Goal: Task Accomplishment & Management: Manage account settings

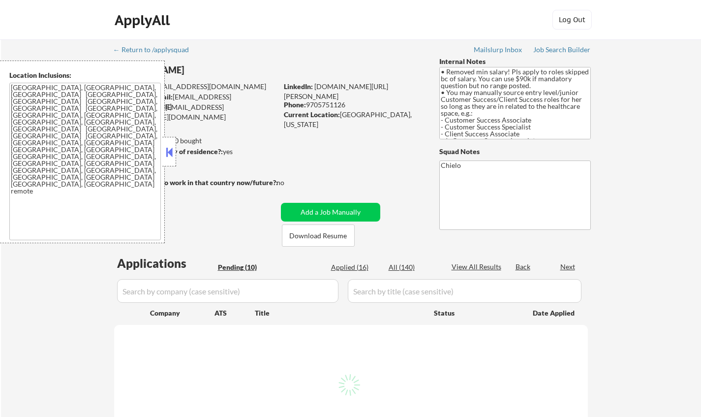
select select ""pending""
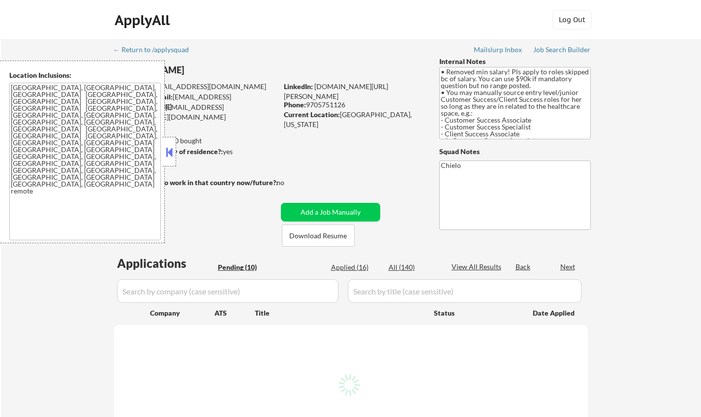
select select ""pending""
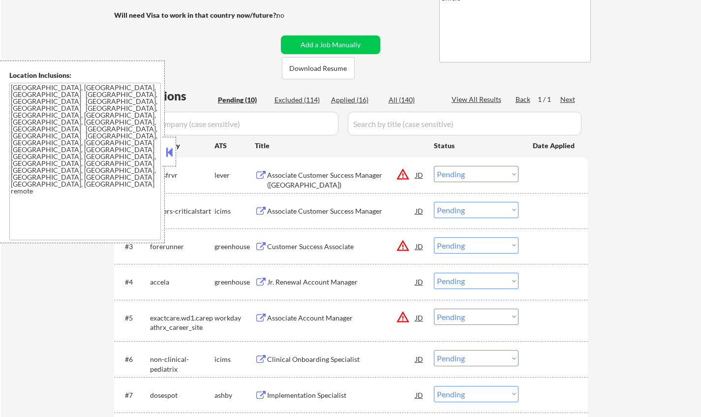
scroll to position [197, 0]
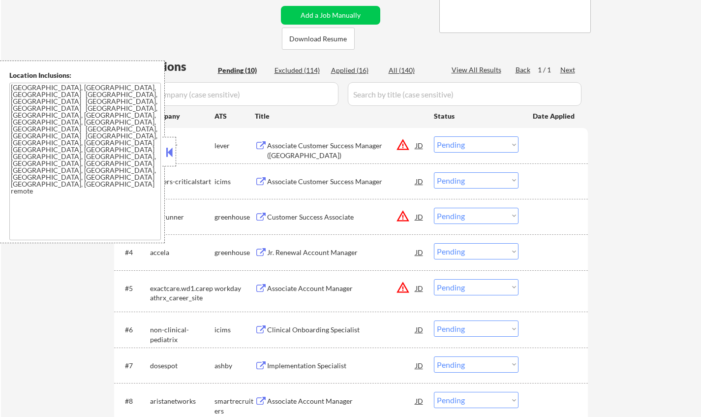
click at [165, 149] on button at bounding box center [169, 152] width 11 height 15
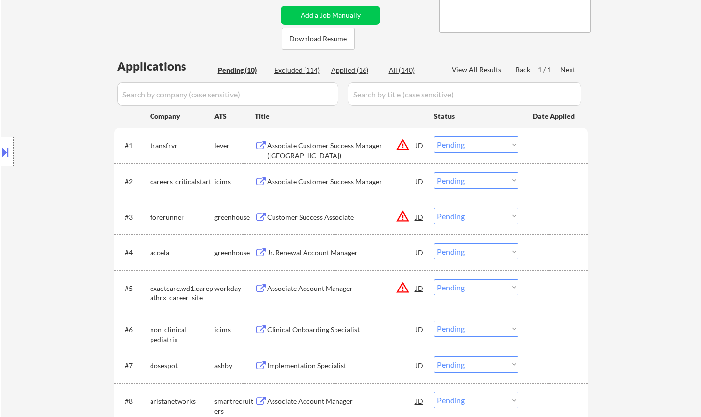
drag, startPoint x: 3, startPoint y: 147, endPoint x: 48, endPoint y: 179, distance: 55.3
click at [3, 148] on button at bounding box center [5, 152] width 11 height 16
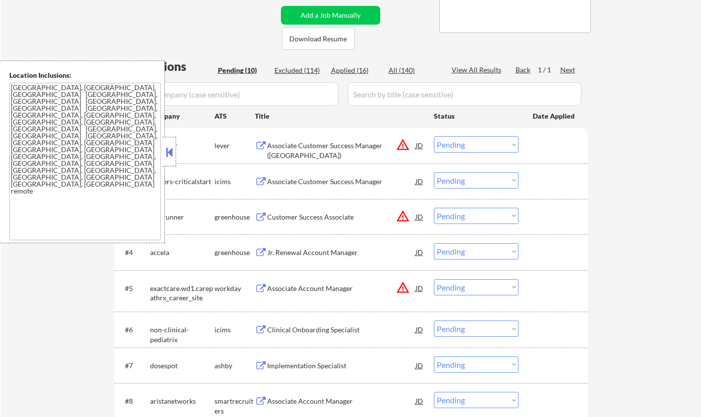
click at [463, 148] on select "Choose an option... Pending Applied Excluded (Questions) Excluded (Expired) Exc…" at bounding box center [476, 144] width 85 height 16
click at [434, 136] on select "Choose an option... Pending Applied Excluded (Questions) Excluded (Expired) Exc…" at bounding box center [476, 144] width 85 height 16
select select ""pending""
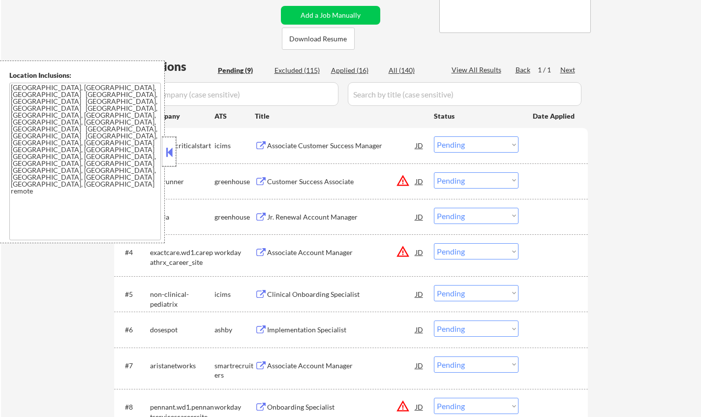
click at [175, 155] on div at bounding box center [169, 152] width 14 height 30
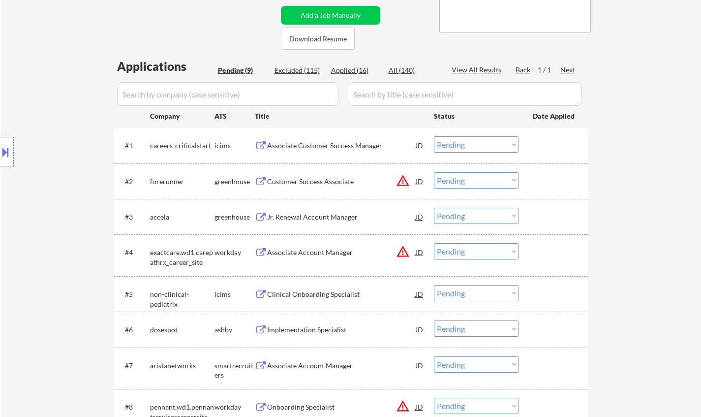
click at [322, 220] on div "Jr. Renewal Account Manager" at bounding box center [341, 217] width 149 height 10
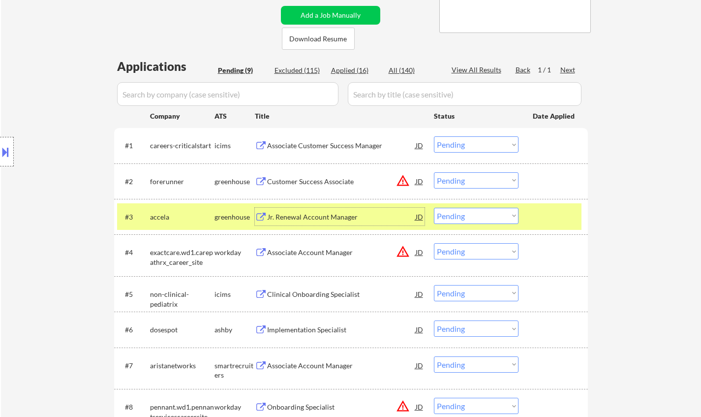
drag, startPoint x: 466, startPoint y: 215, endPoint x: 474, endPoint y: 221, distance: 10.9
click at [466, 215] on select "Choose an option... Pending Applied Excluded (Questions) Excluded (Expired) Exc…" at bounding box center [476, 216] width 85 height 16
click at [434, 208] on select "Choose an option... Pending Applied Excluded (Questions) Excluded (Expired) Exc…" at bounding box center [476, 216] width 85 height 16
select select ""pending""
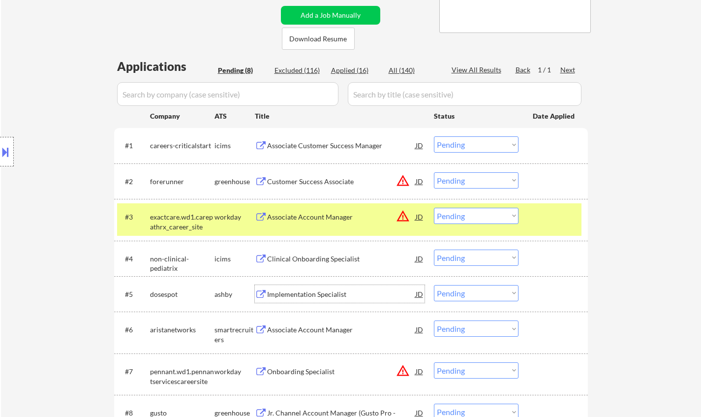
click at [324, 292] on div "Implementation Specialist" at bounding box center [341, 294] width 149 height 10
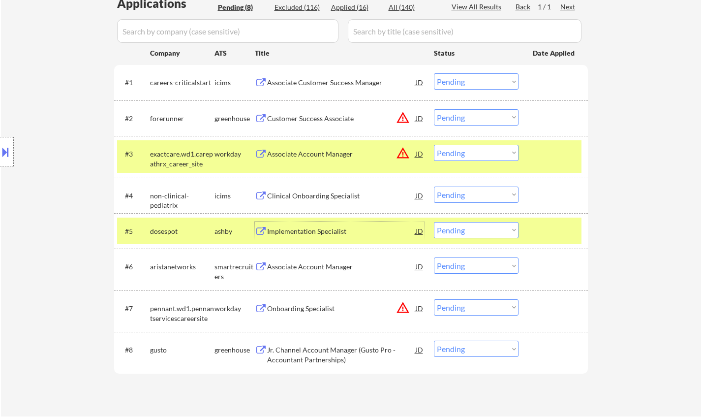
scroll to position [295, 0]
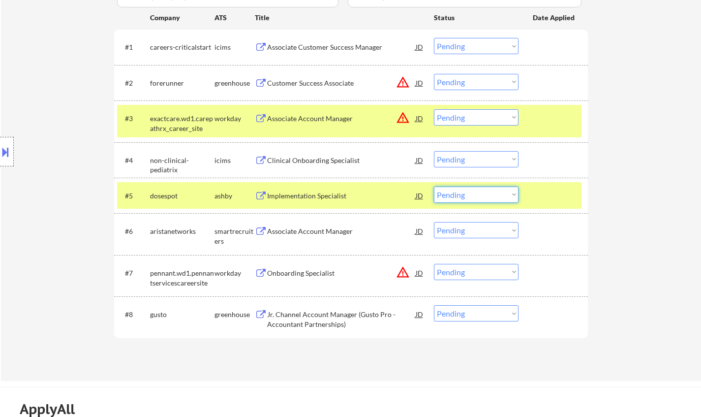
click at [468, 199] on select "Choose an option... Pending Applied Excluded (Questions) Excluded (Expired) Exc…" at bounding box center [476, 195] width 85 height 16
click at [434, 187] on select "Choose an option... Pending Applied Excluded (Questions) Excluded (Expired) Exc…" at bounding box center [476, 195] width 85 height 16
select select ""pending""
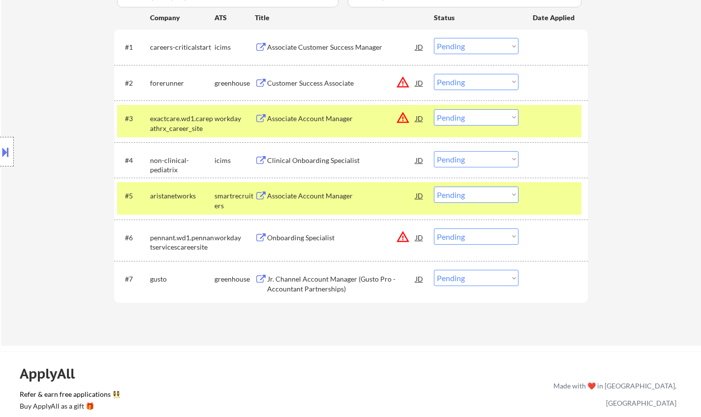
click at [421, 83] on div "JD" at bounding box center [420, 83] width 10 height 18
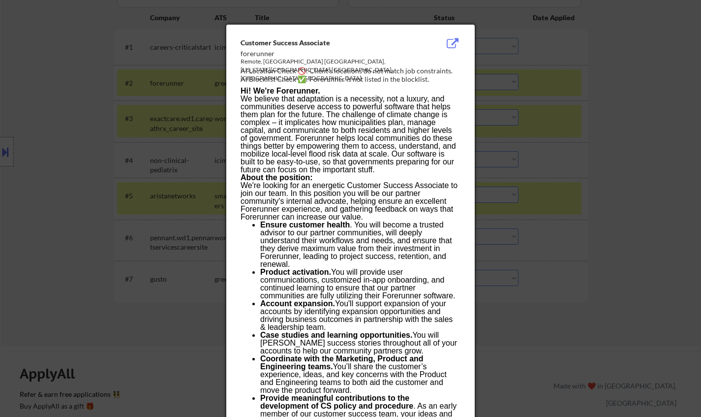
click at [637, 164] on div at bounding box center [350, 208] width 701 height 417
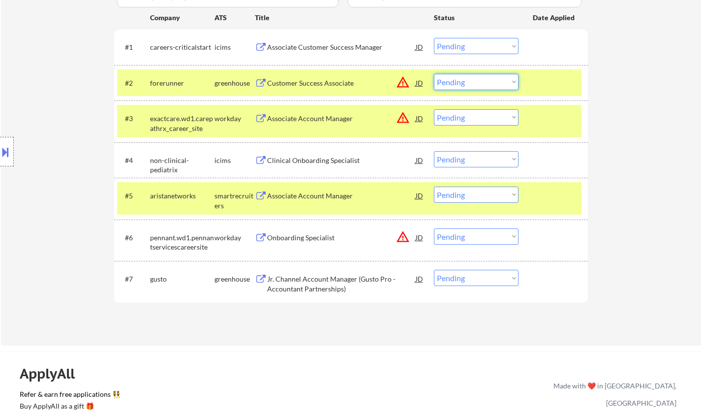
click at [480, 77] on select "Choose an option... Pending Applied Excluded (Questions) Excluded (Expired) Exc…" at bounding box center [476, 82] width 85 height 16
click at [434, 74] on select "Choose an option... Pending Applied Excluded (Questions) Excluded (Expired) Exc…" at bounding box center [476, 82] width 85 height 16
select select ""pending""
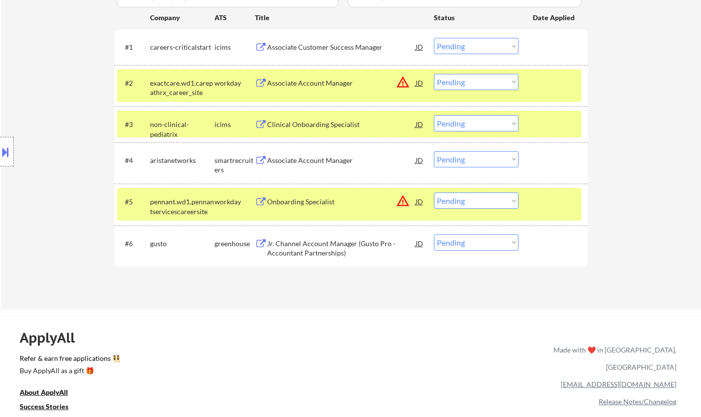
click at [298, 157] on div "Associate Account Manager" at bounding box center [341, 161] width 149 height 10
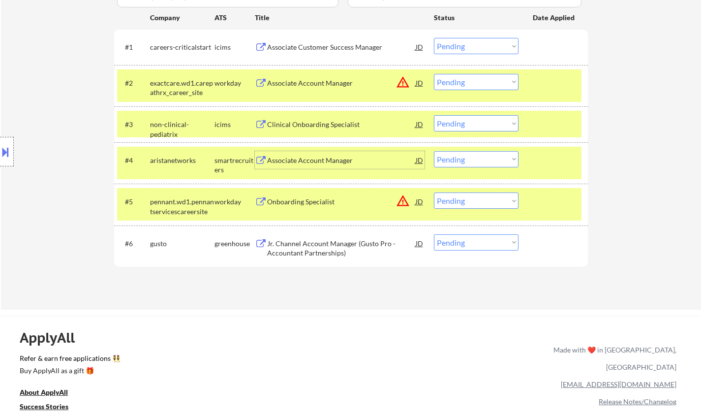
click at [503, 159] on select "Choose an option... Pending Applied Excluded (Questions) Excluded (Expired) Exc…" at bounding box center [476, 159] width 85 height 16
click at [434, 151] on select "Choose an option... Pending Applied Excluded (Questions) Excluded (Expired) Exc…" at bounding box center [476, 159] width 85 height 16
select select ""pending""
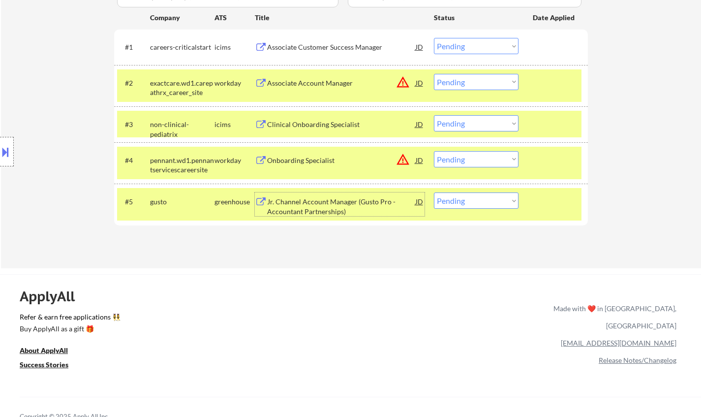
click at [308, 203] on div "Jr. Channel Account Manager (Gusto Pro - Accountant Partnerships)" at bounding box center [341, 206] width 149 height 19
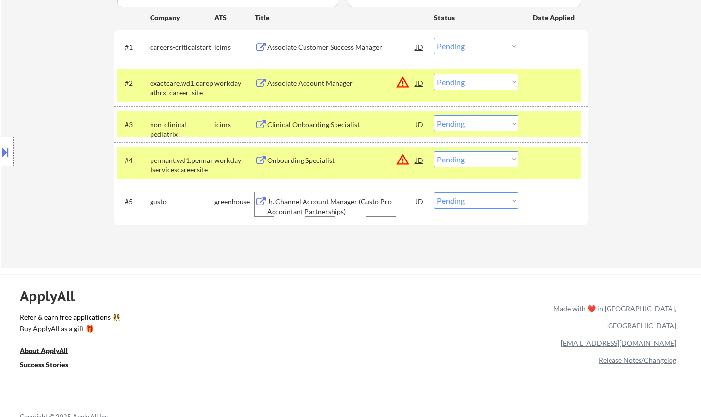
click at [481, 203] on select "Choose an option... Pending Applied Excluded (Questions) Excluded (Expired) Exc…" at bounding box center [476, 200] width 85 height 16
select select ""excluded__salary_""
click at [434, 192] on select "Choose an option... Pending Applied Excluded (Questions) Excluded (Expired) Exc…" at bounding box center [476, 200] width 85 height 16
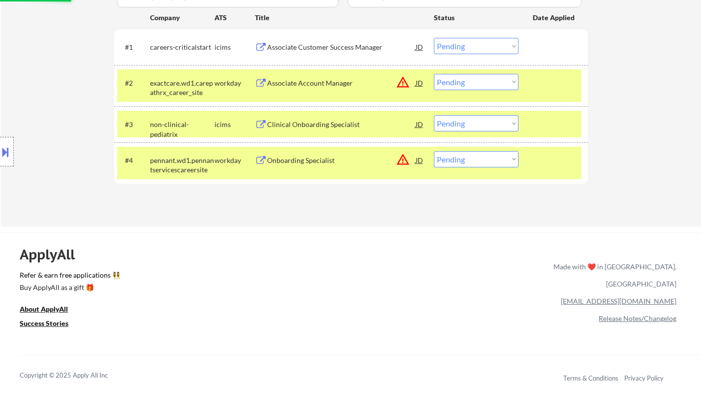
click at [420, 158] on div "JD" at bounding box center [420, 160] width 10 height 18
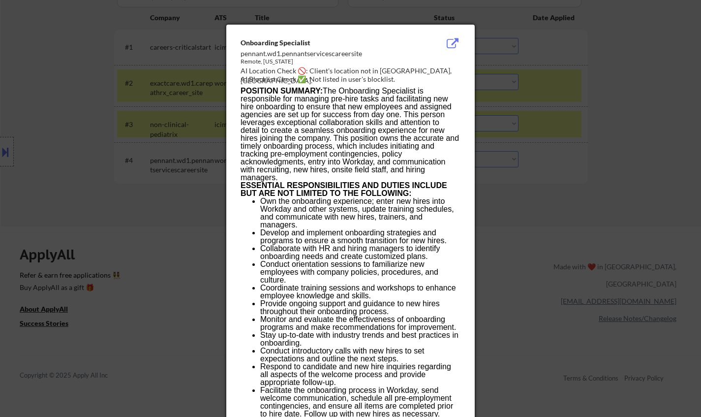
click at [592, 251] on div at bounding box center [350, 208] width 701 height 417
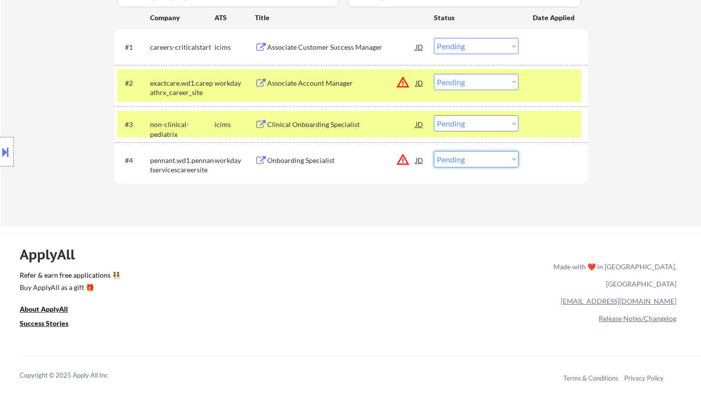
drag, startPoint x: 497, startPoint y: 155, endPoint x: 503, endPoint y: 166, distance: 13.2
click at [496, 156] on select "Choose an option... Pending Applied Excluded (Questions) Excluded (Expired) Exc…" at bounding box center [476, 159] width 85 height 16
select select ""excluded__location_""
click at [434, 151] on select "Choose an option... Pending Applied Excluded (Questions) Excluded (Expired) Exc…" at bounding box center [476, 159] width 85 height 16
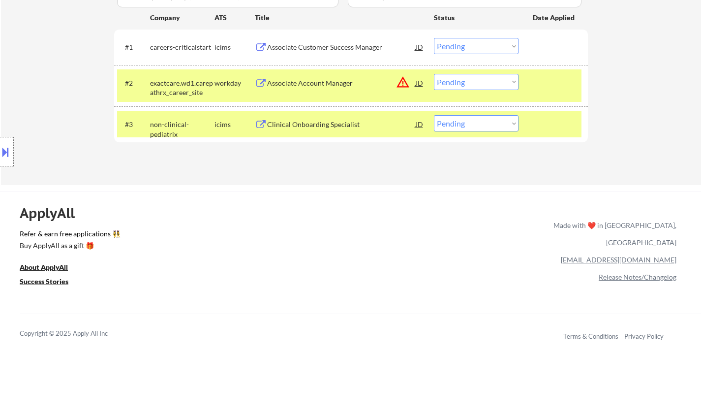
click at [295, 126] on div "Clinical Onboarding Specialist" at bounding box center [341, 125] width 149 height 10
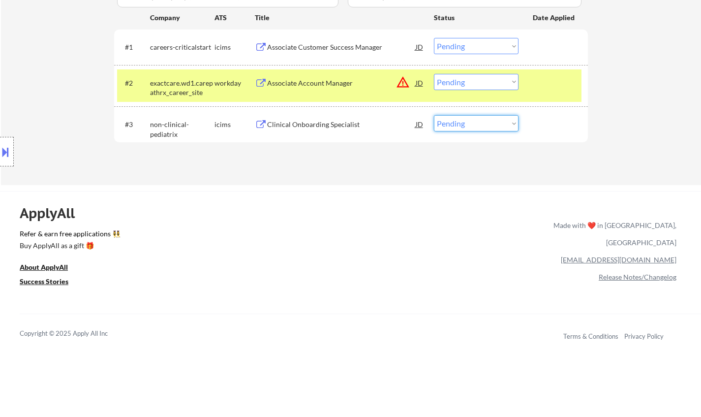
drag, startPoint x: 481, startPoint y: 122, endPoint x: 480, endPoint y: 130, distance: 8.4
click at [481, 122] on select "Choose an option... Pending Applied Excluded (Questions) Excluded (Expired) Exc…" at bounding box center [476, 123] width 85 height 16
click at [275, 207] on div "ApplyAll Refer & earn free applications 👯‍♀️ Buy ApplyAll as a gift 🎁 About App…" at bounding box center [350, 276] width 701 height 156
drag, startPoint x: 477, startPoint y: 125, endPoint x: 478, endPoint y: 130, distance: 6.1
click at [477, 125] on select "Choose an option... Pending Applied Excluded (Questions) Excluded (Expired) Exc…" at bounding box center [476, 123] width 85 height 16
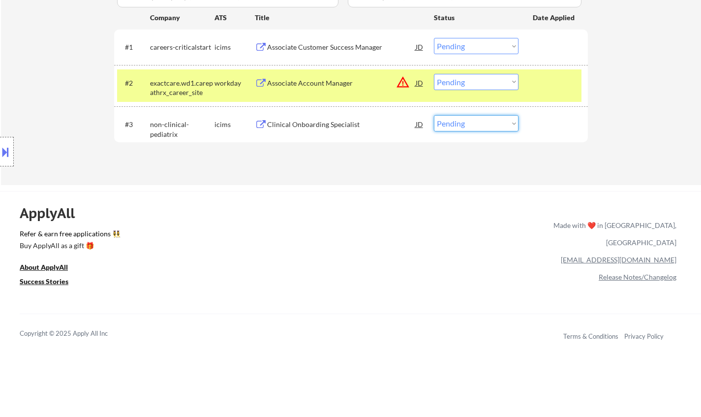
select select ""excluded__bad_match_""
click at [434, 115] on select "Choose an option... Pending Applied Excluded (Questions) Excluded (Expired) Exc…" at bounding box center [476, 123] width 85 height 16
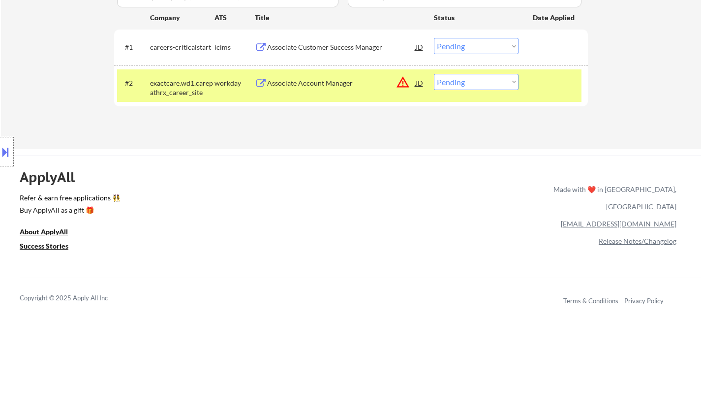
click at [422, 80] on div "JD" at bounding box center [420, 83] width 10 height 18
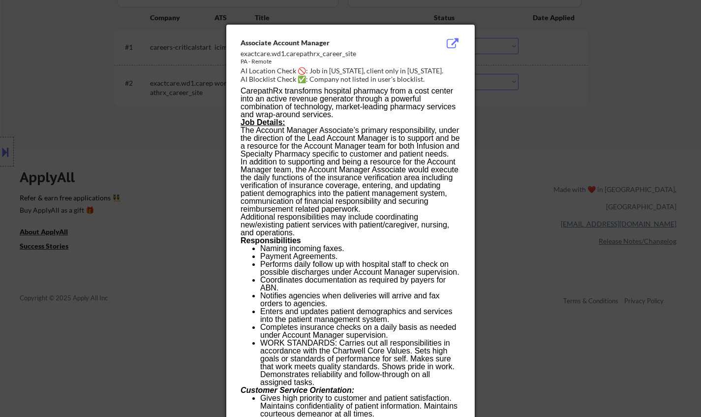
click at [556, 247] on div at bounding box center [350, 208] width 701 height 417
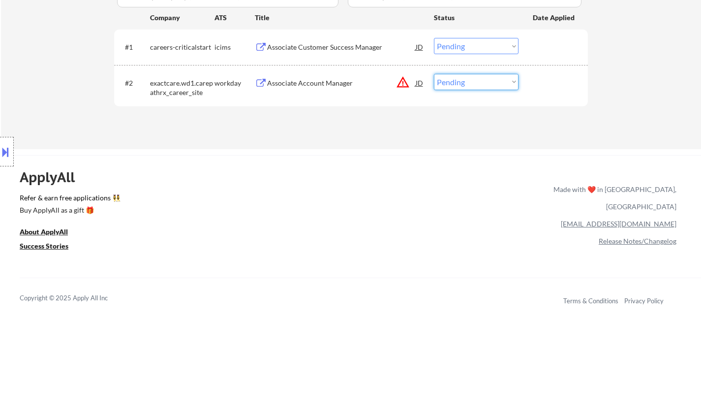
drag, startPoint x: 470, startPoint y: 82, endPoint x: 473, endPoint y: 89, distance: 7.3
click at [470, 82] on select "Choose an option... Pending Applied Excluded (Questions) Excluded (Expired) Exc…" at bounding box center [476, 82] width 85 height 16
select select ""excluded__location_""
click at [434, 74] on select "Choose an option... Pending Applied Excluded (Questions) Excluded (Expired) Exc…" at bounding box center [476, 82] width 85 height 16
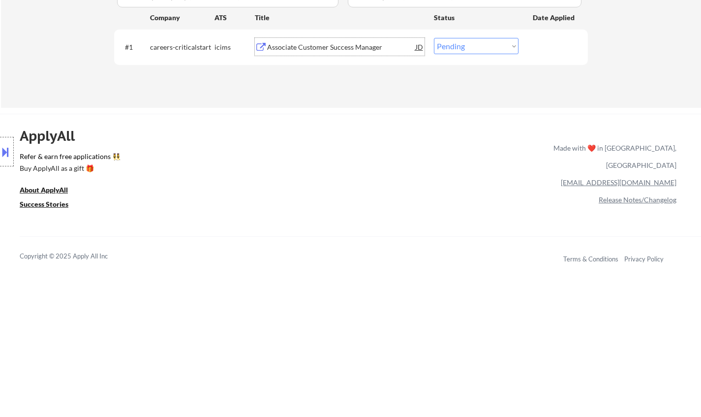
click at [330, 49] on div "Associate Customer Success Manager" at bounding box center [341, 47] width 149 height 10
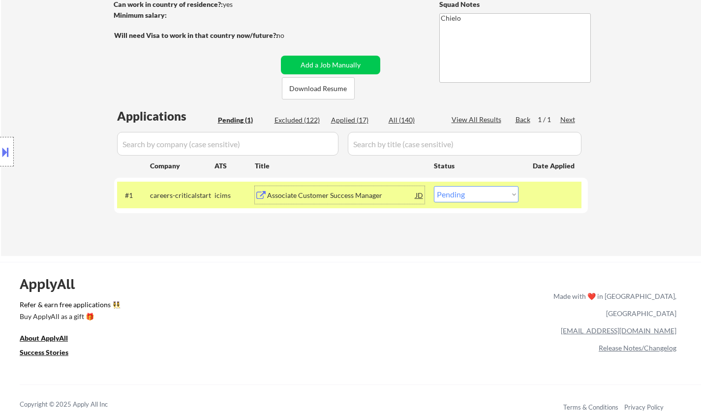
scroll to position [98, 0]
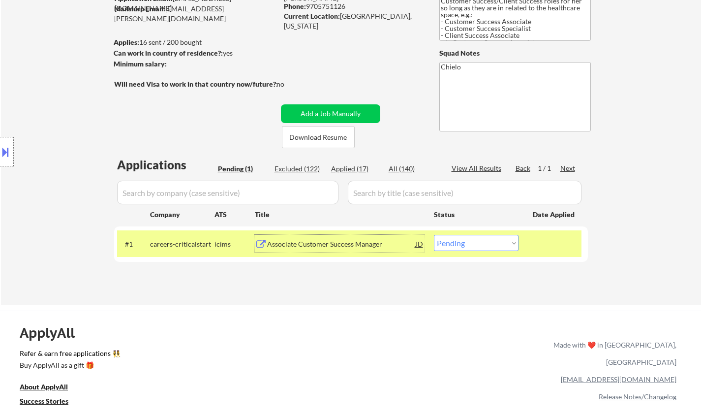
click at [8, 147] on button at bounding box center [5, 152] width 11 height 16
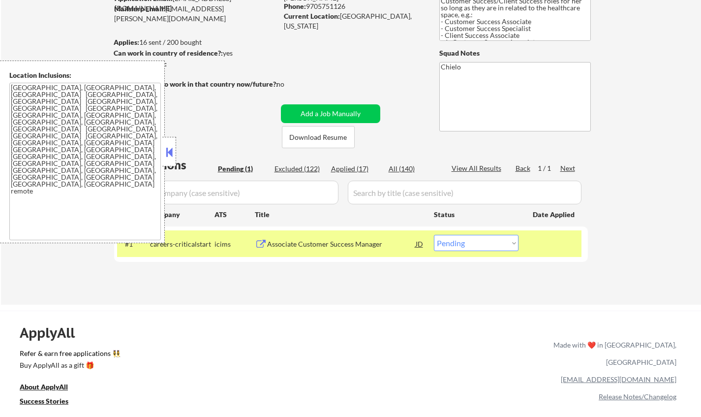
click at [169, 153] on button at bounding box center [169, 152] width 11 height 15
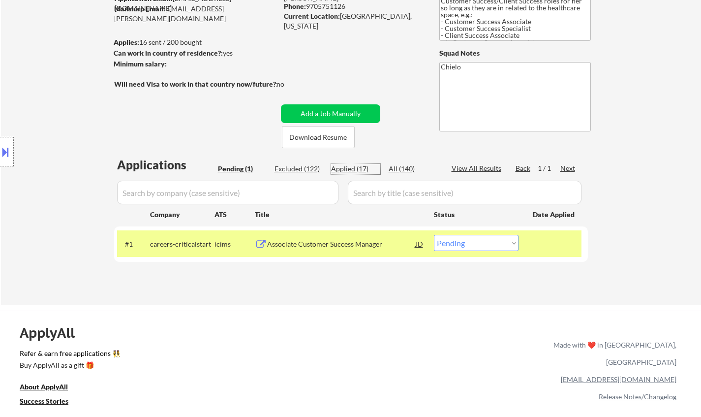
click at [355, 168] on div "Applied (17)" at bounding box center [355, 169] width 49 height 10
select select ""applied""
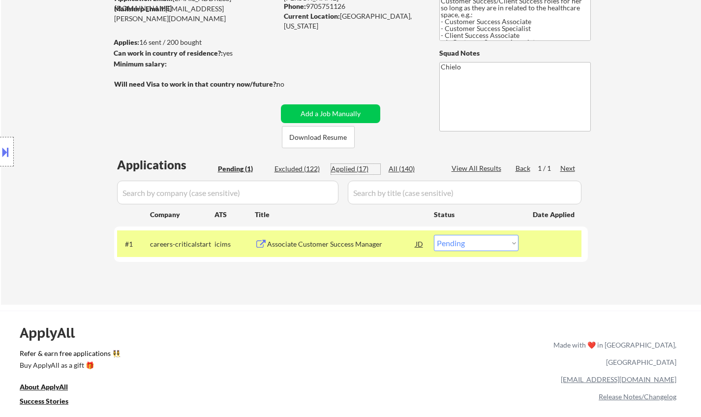
select select ""applied""
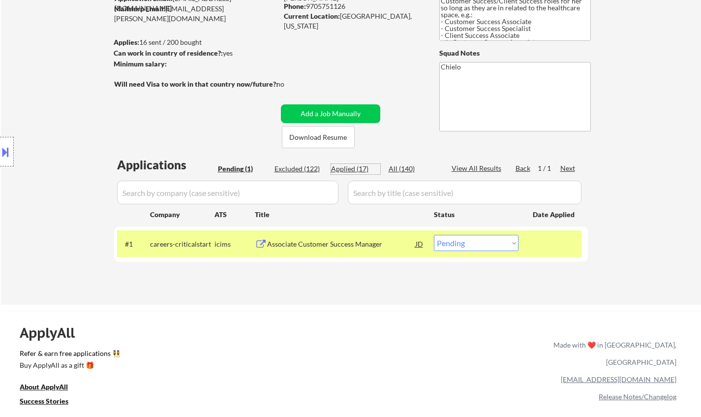
select select ""applied""
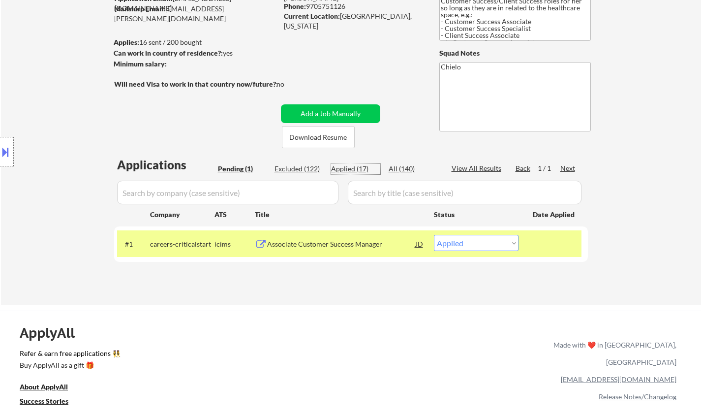
select select ""applied""
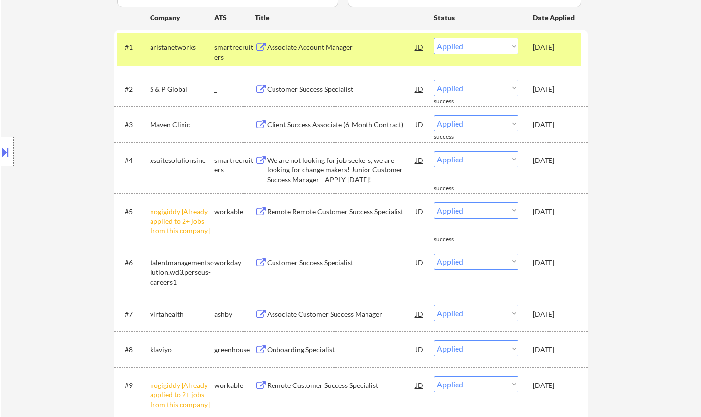
scroll to position [345, 0]
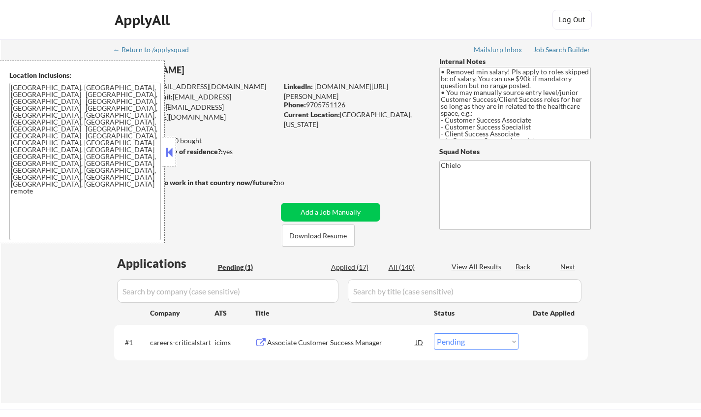
select select ""pending""
click at [338, 340] on div "Associate Customer Success Manager" at bounding box center [341, 343] width 149 height 10
